Goal: Participate in discussion: Engage in conversation with other users on a specific topic

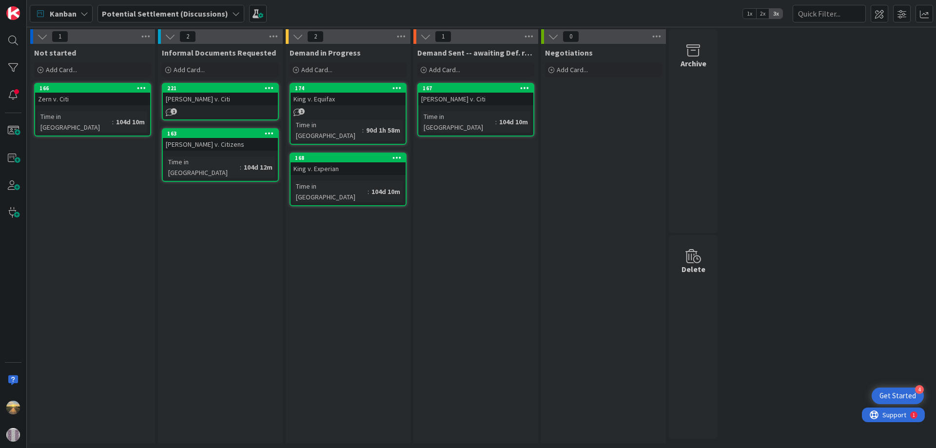
click at [114, 117] on div "104d 10m" at bounding box center [131, 122] width 34 height 11
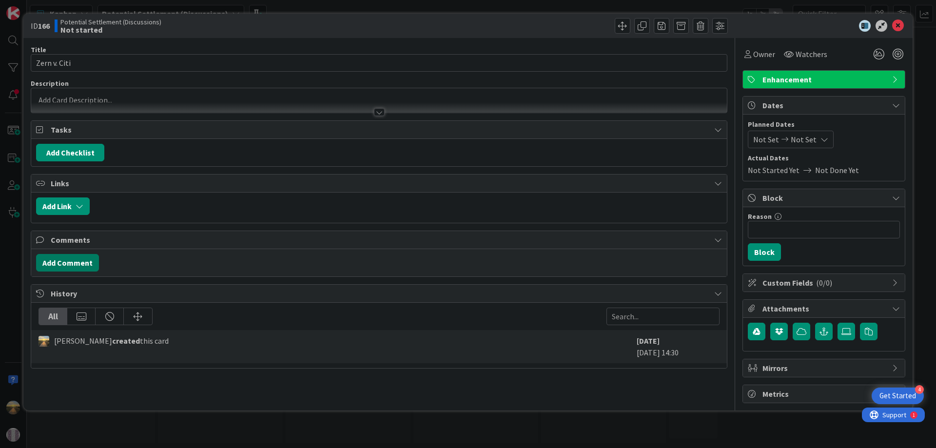
click at [83, 265] on button "Add Comment" at bounding box center [67, 263] width 63 height 18
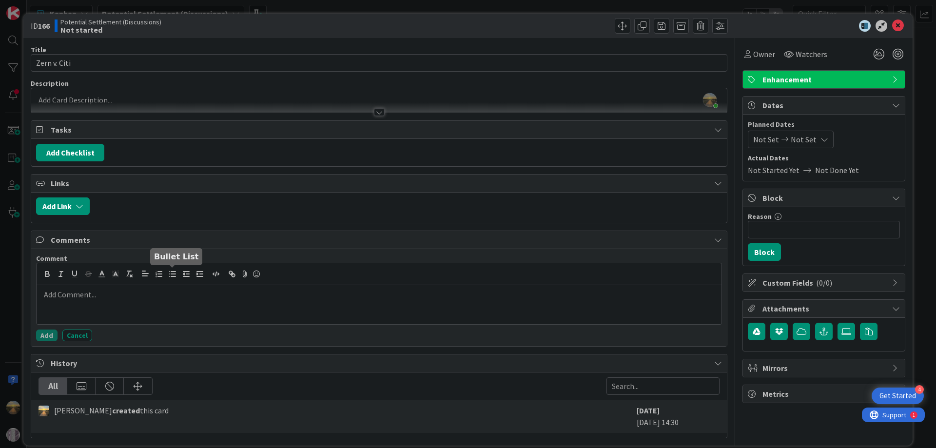
click at [168, 276] on icon "button" at bounding box center [172, 274] width 9 height 9
click at [87, 297] on li at bounding box center [385, 294] width 666 height 11
click at [144, 295] on li "$200k ([DATE]); $10k ([DATE])" at bounding box center [385, 294] width 666 height 11
click at [145, 295] on li "$200k ([DATE]); $10k ([DATE])" at bounding box center [385, 294] width 666 height 11
click at [42, 337] on button "Add" at bounding box center [46, 336] width 21 height 12
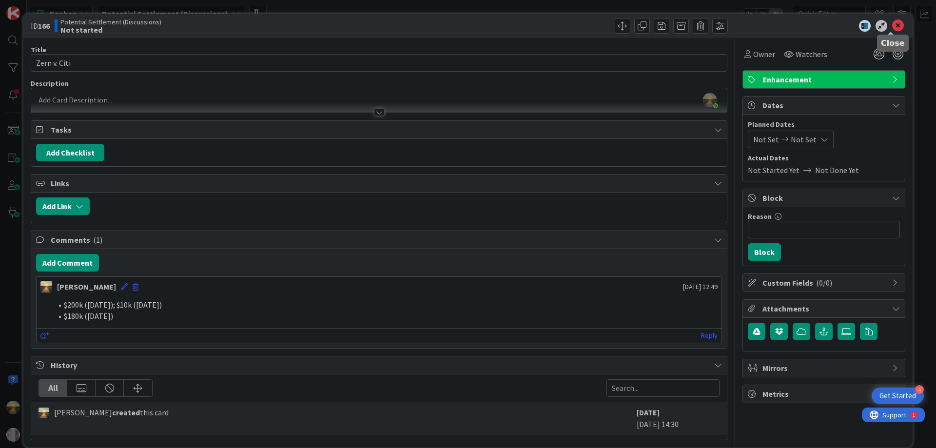
click at [893, 25] on icon at bounding box center [898, 26] width 12 height 12
